Goal: Transaction & Acquisition: Purchase product/service

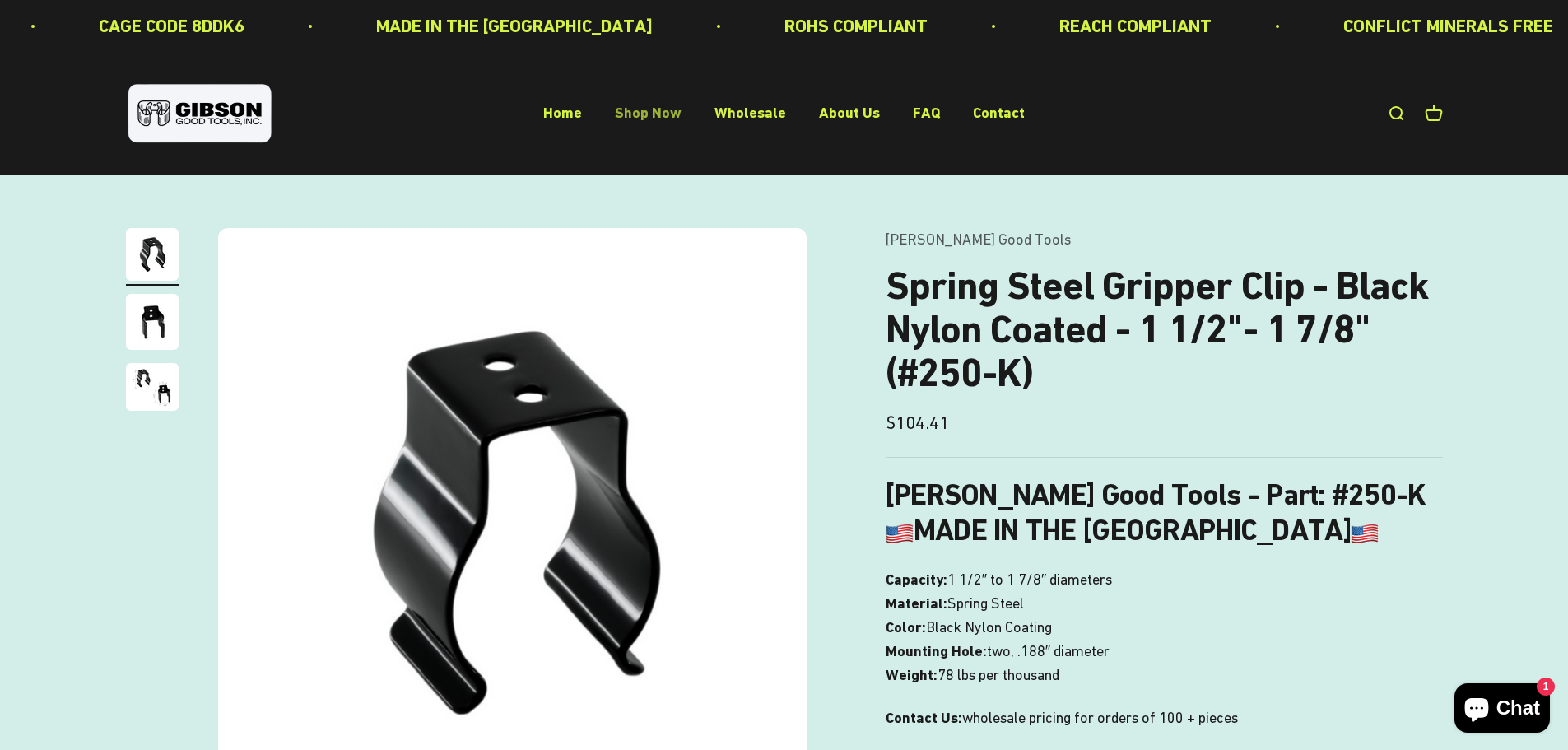
click at [655, 106] on link "Shop Now" at bounding box center [648, 113] width 67 height 17
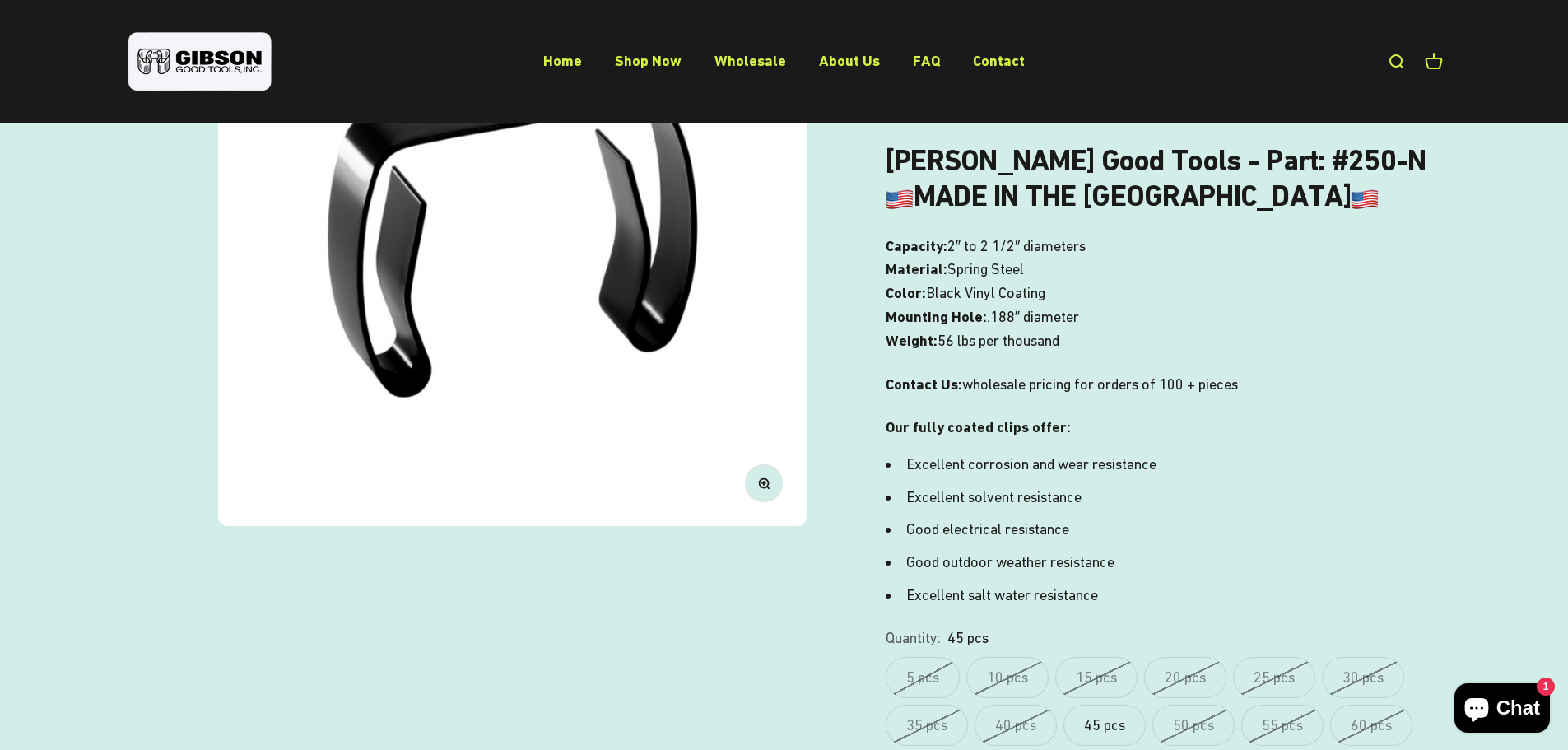
scroll to position [82, 0]
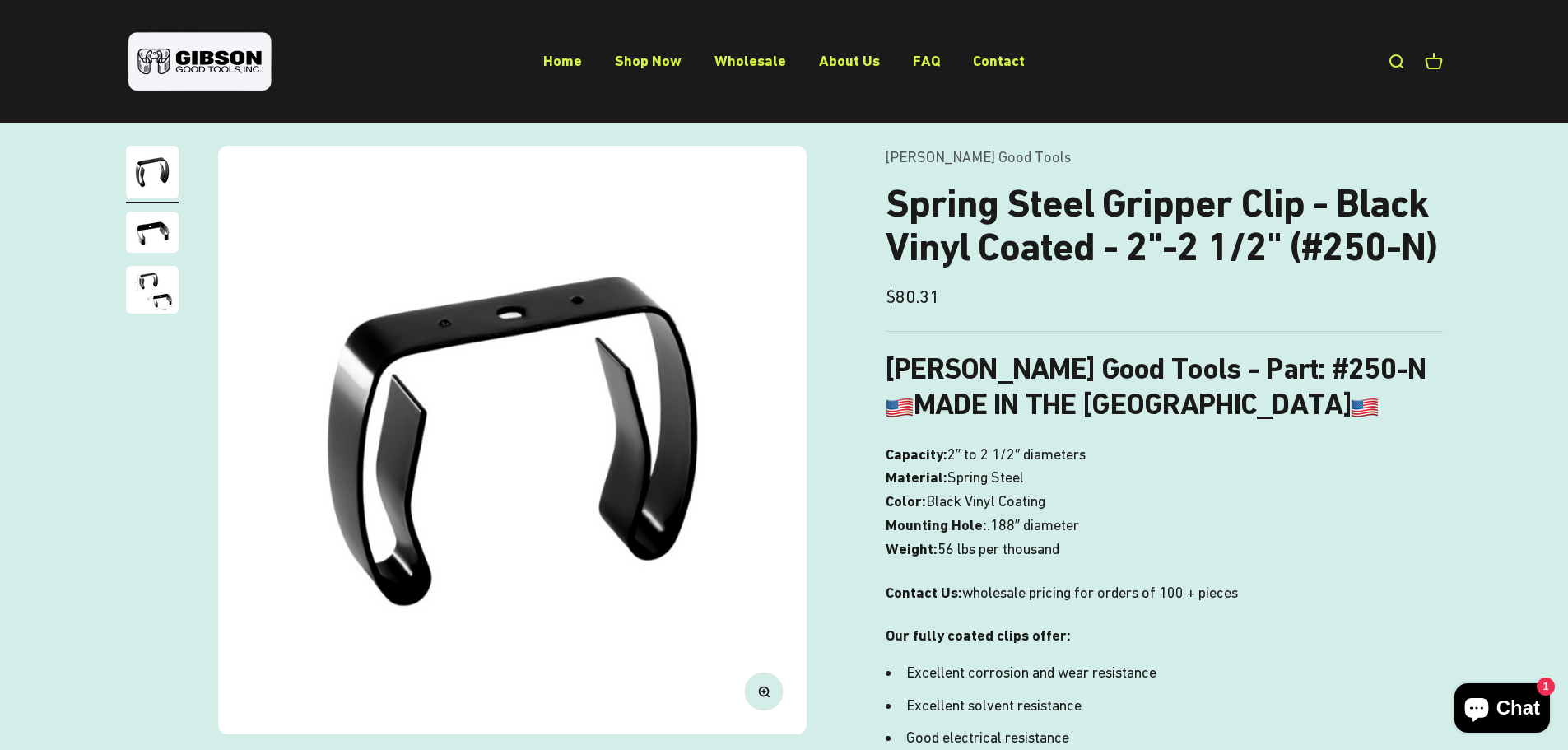
click at [140, 263] on page-dots at bounding box center [152, 233] width 52 height 173
click at [159, 279] on img "Go to item 3" at bounding box center [152, 290] width 52 height 48
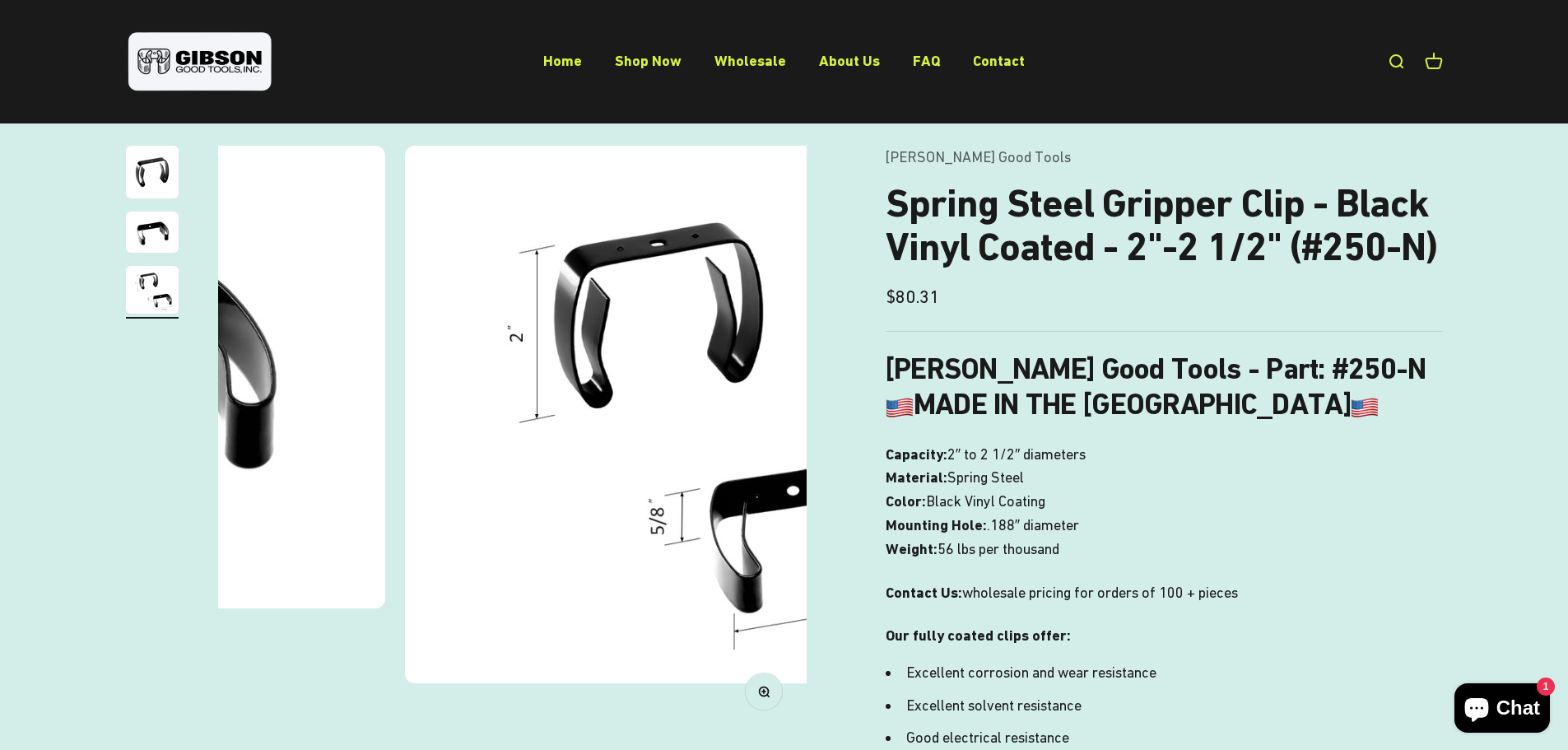
scroll to position [0, 1217]
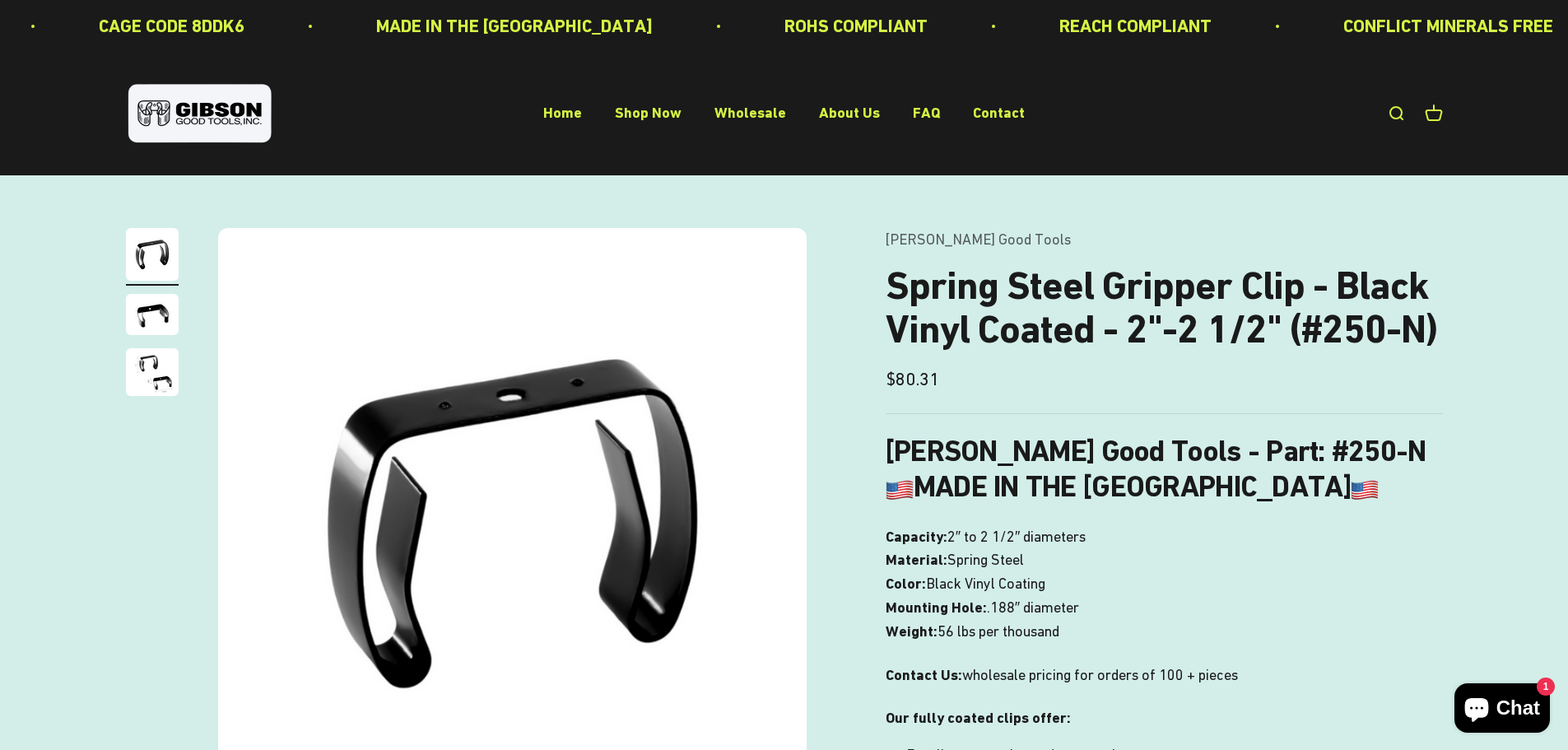
click at [646, 125] on li "Shop Now" at bounding box center [648, 114] width 67 height 24
click at [645, 106] on link "Shop Now" at bounding box center [648, 113] width 67 height 17
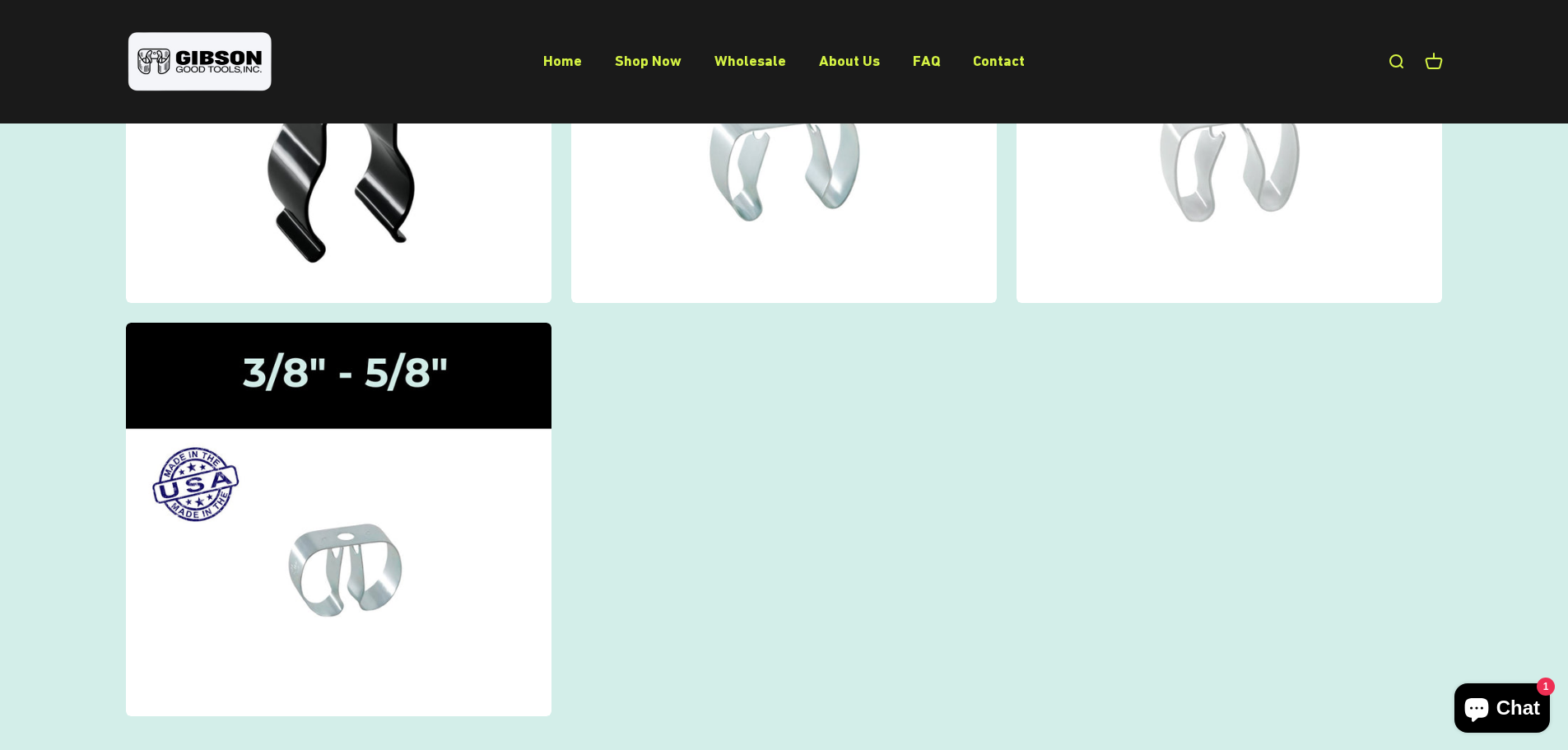
scroll to position [82, 0]
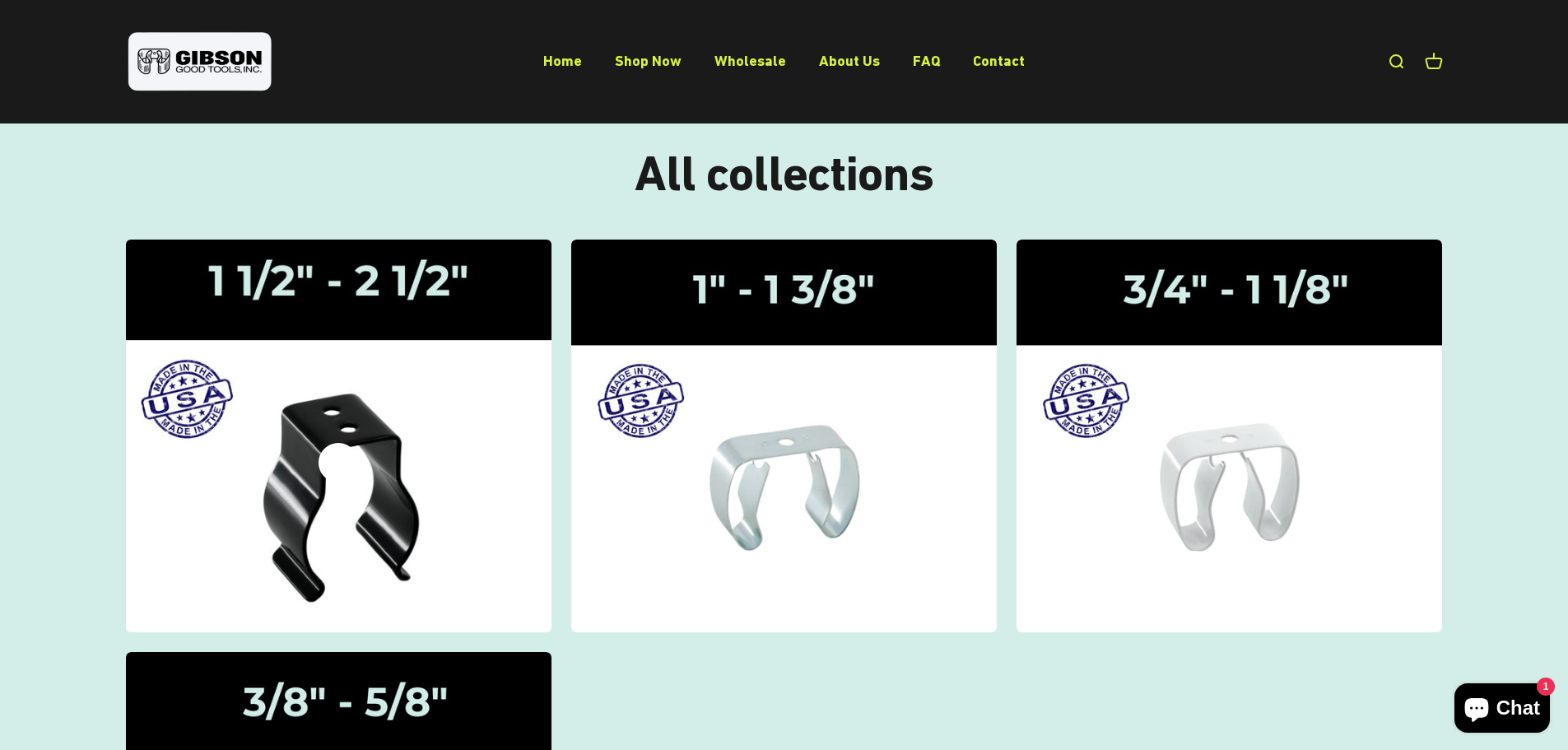
click at [359, 432] on img at bounding box center [338, 436] width 451 height 417
